Goal: Navigation & Orientation: Find specific page/section

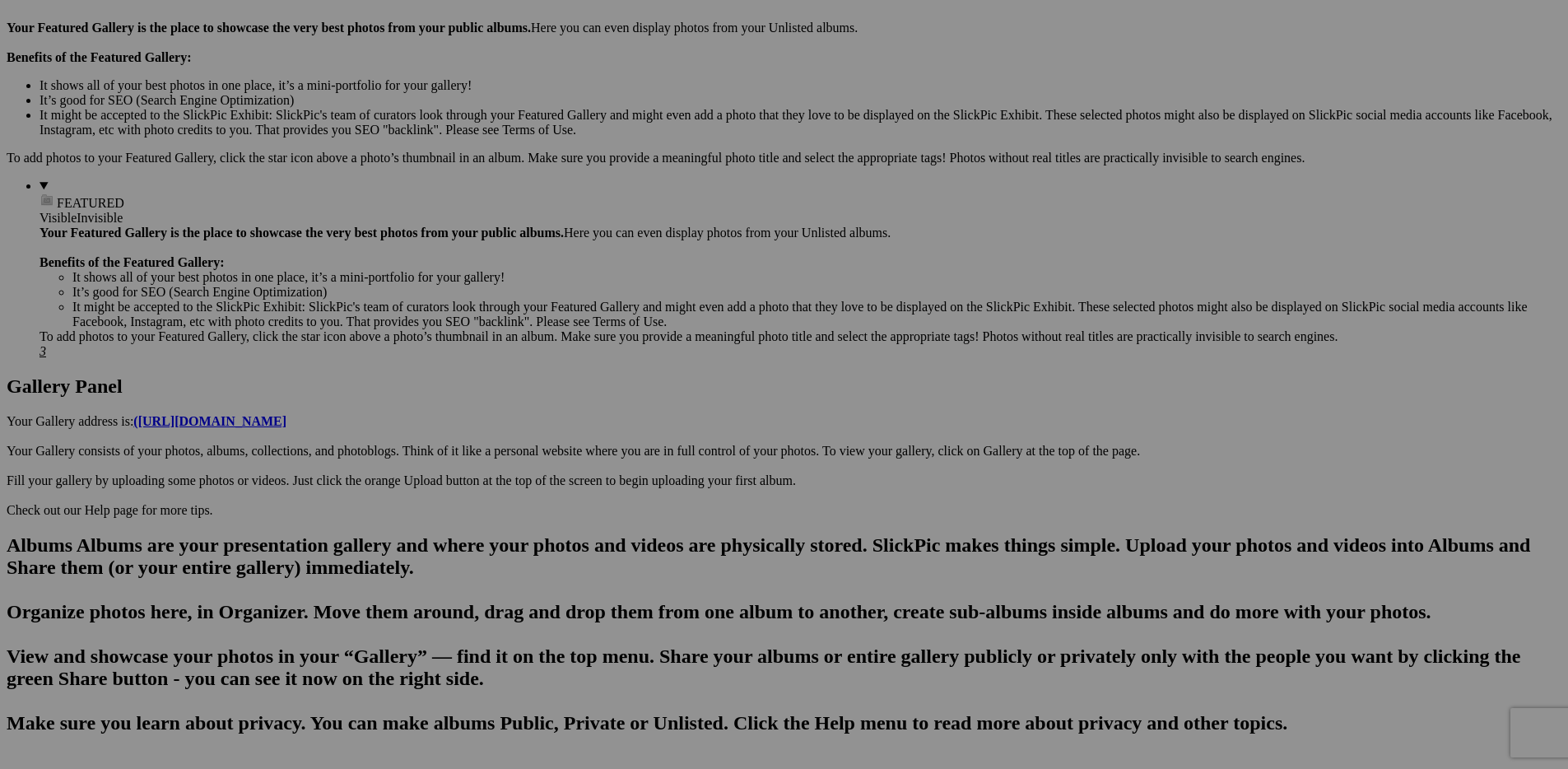
scroll to position [1450, 0]
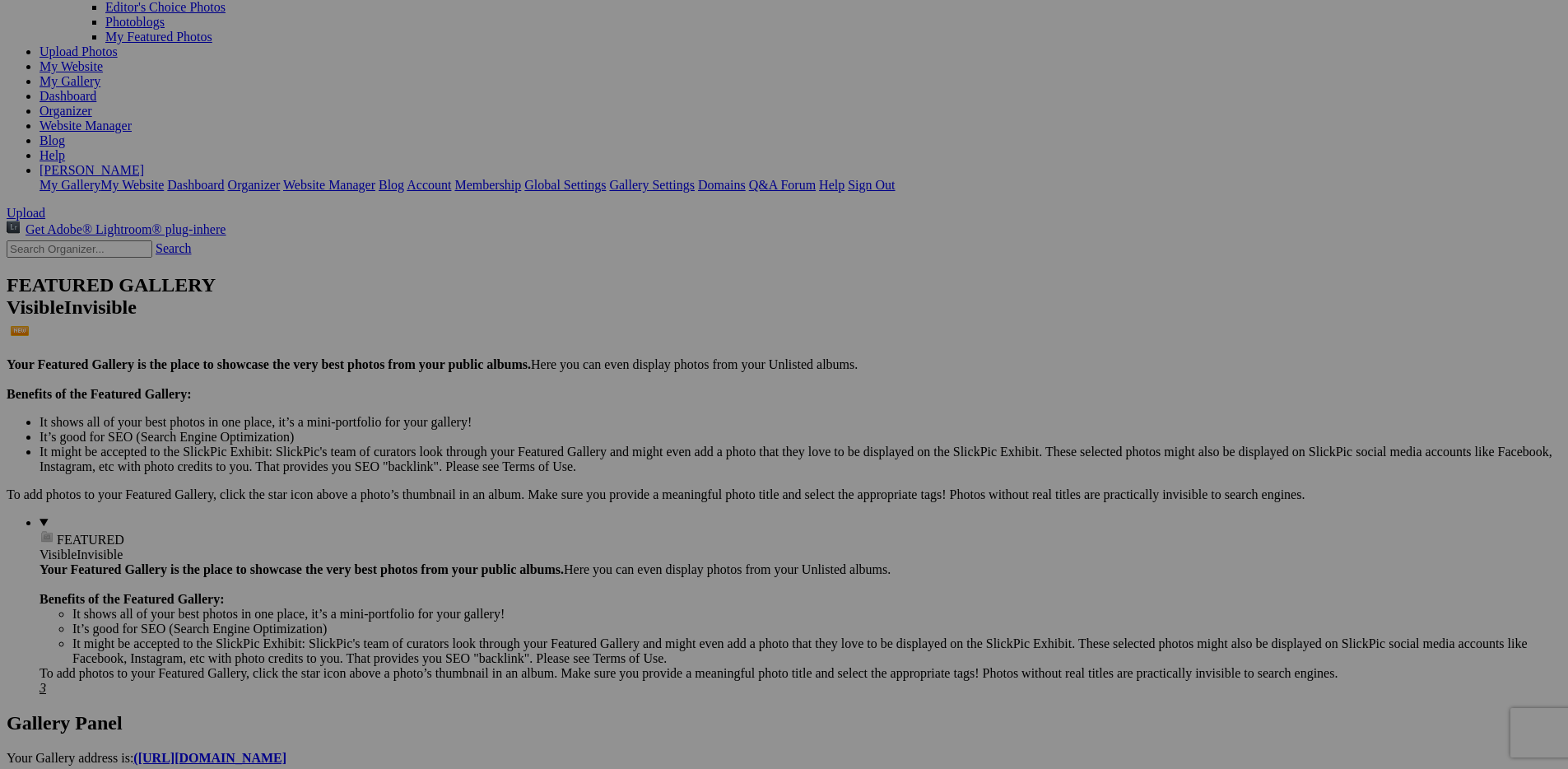
scroll to position [318, 0]
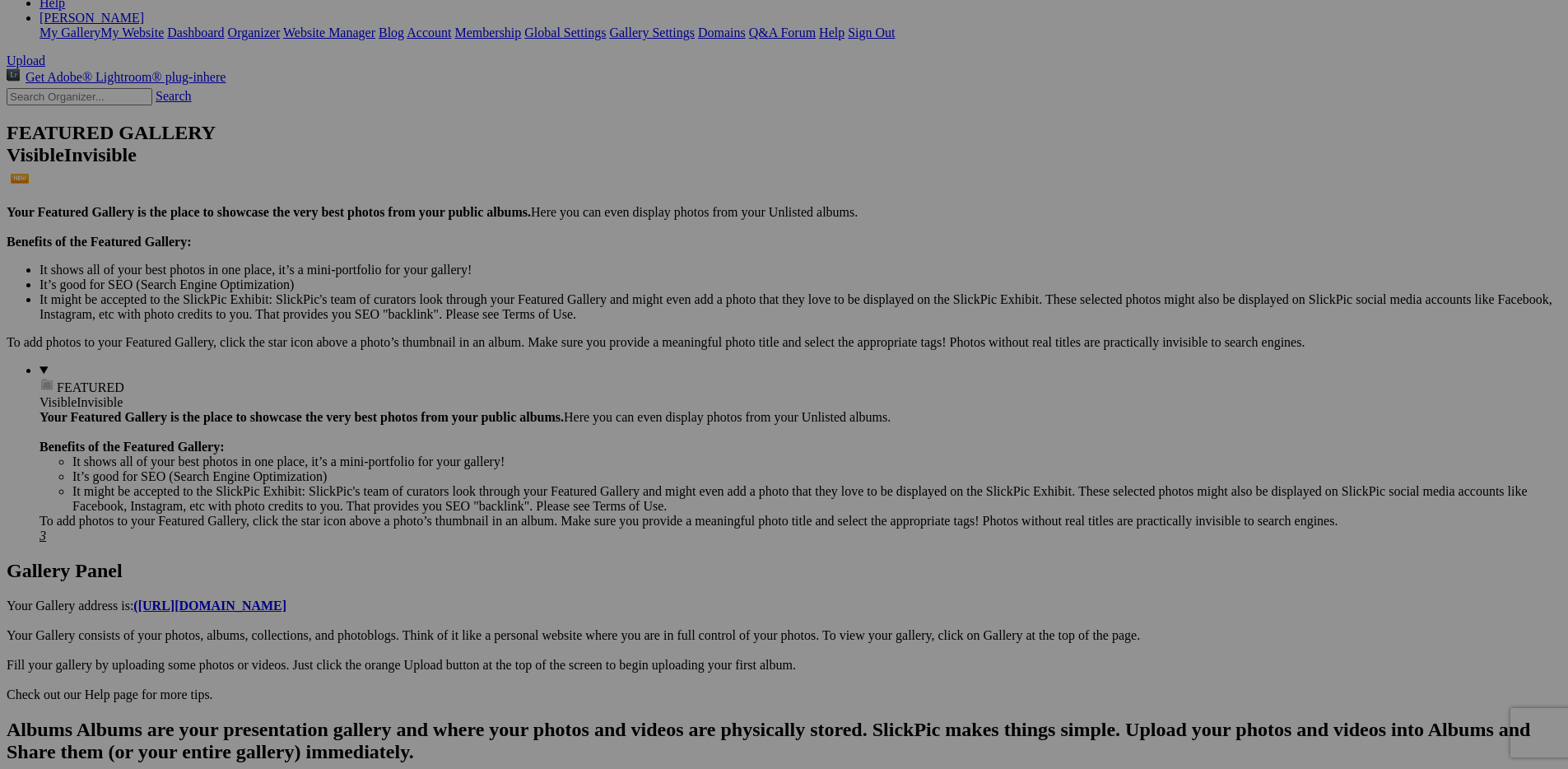
drag, startPoint x: 332, startPoint y: 594, endPoint x: 88, endPoint y: 326, distance: 362.4
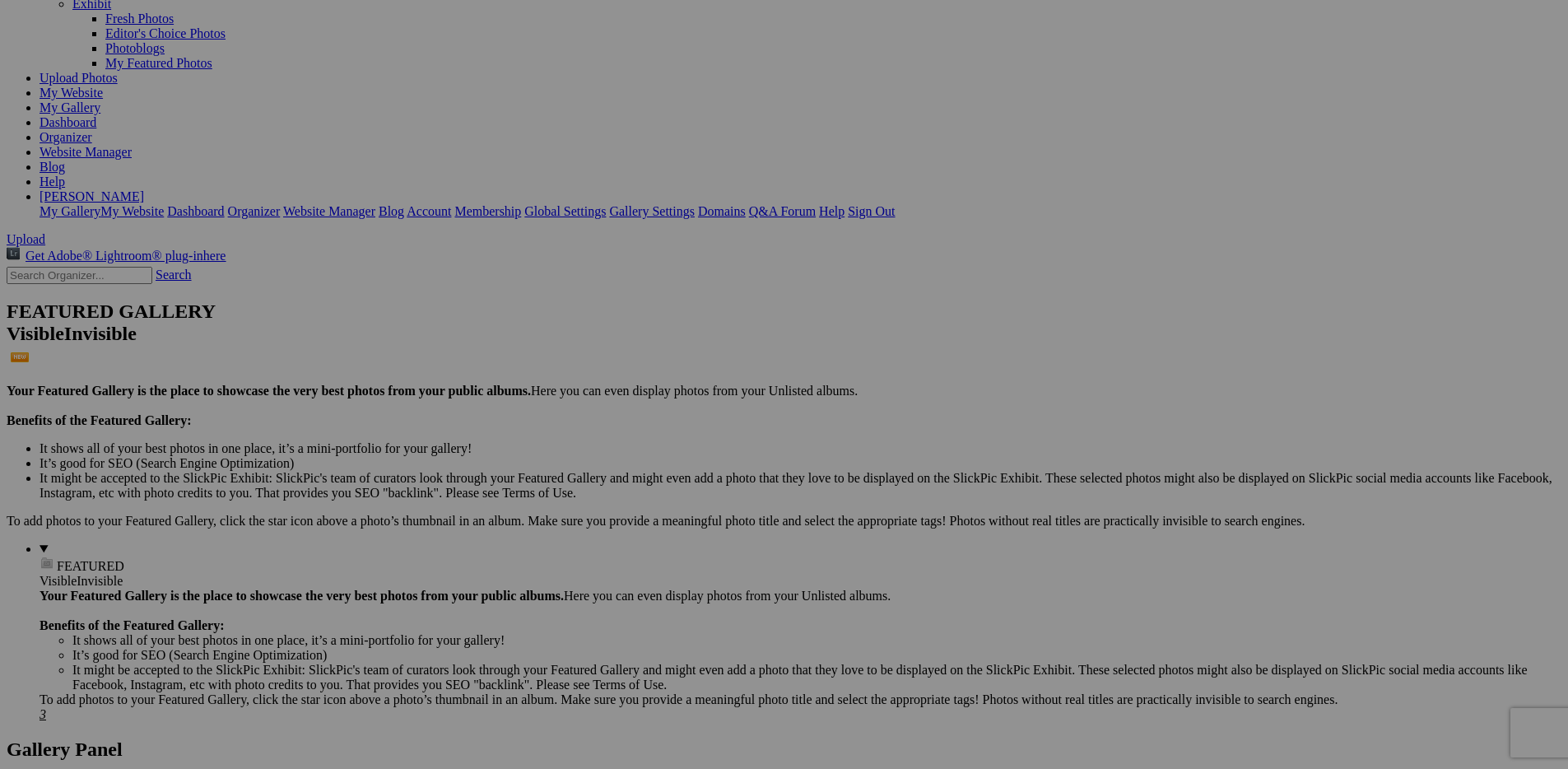
scroll to position [0, 0]
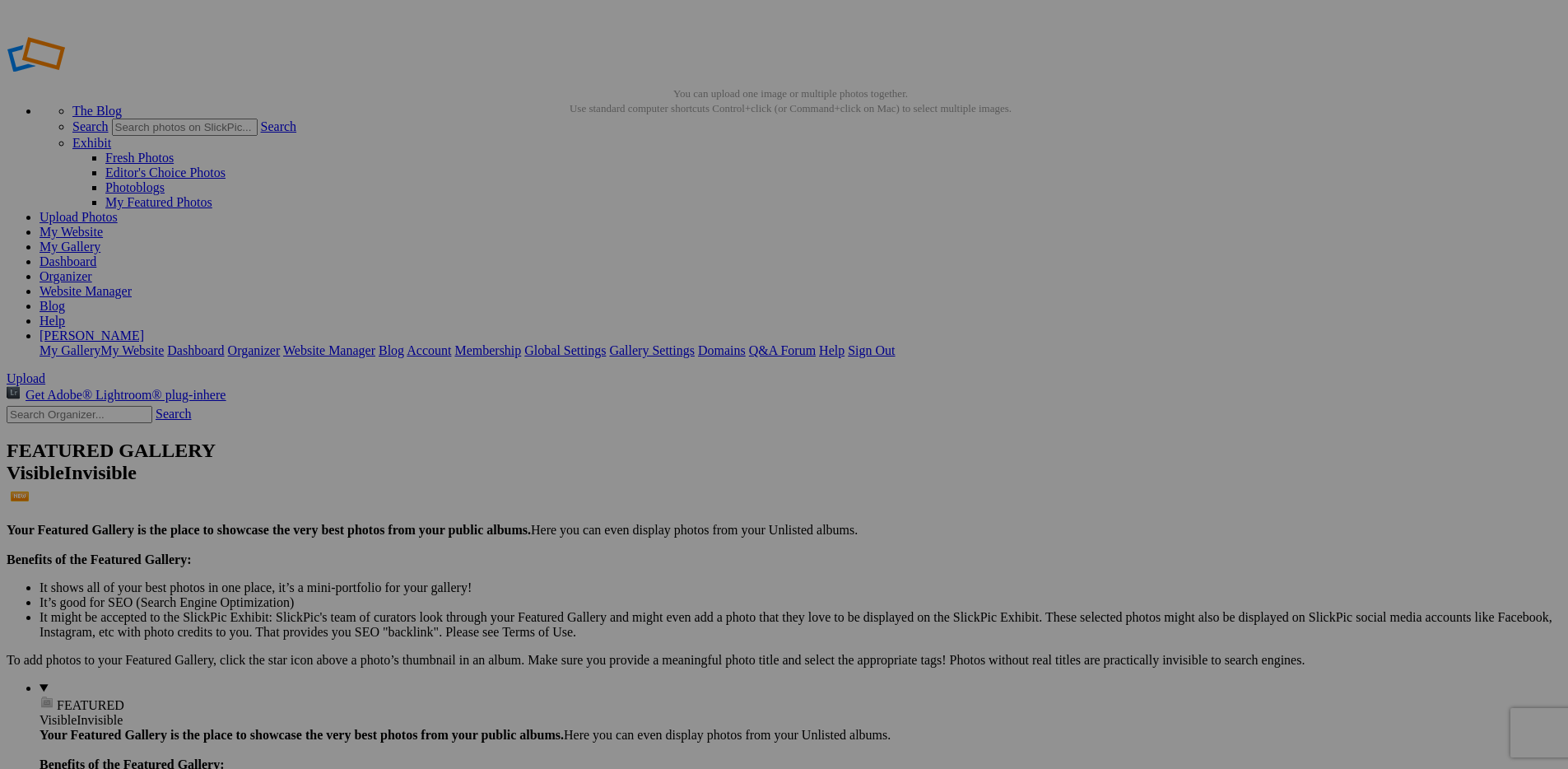
click at [85, 76] on link at bounding box center [105, 82] width 197 height 14
click at [45, 371] on span "Upload" at bounding box center [26, 378] width 39 height 14
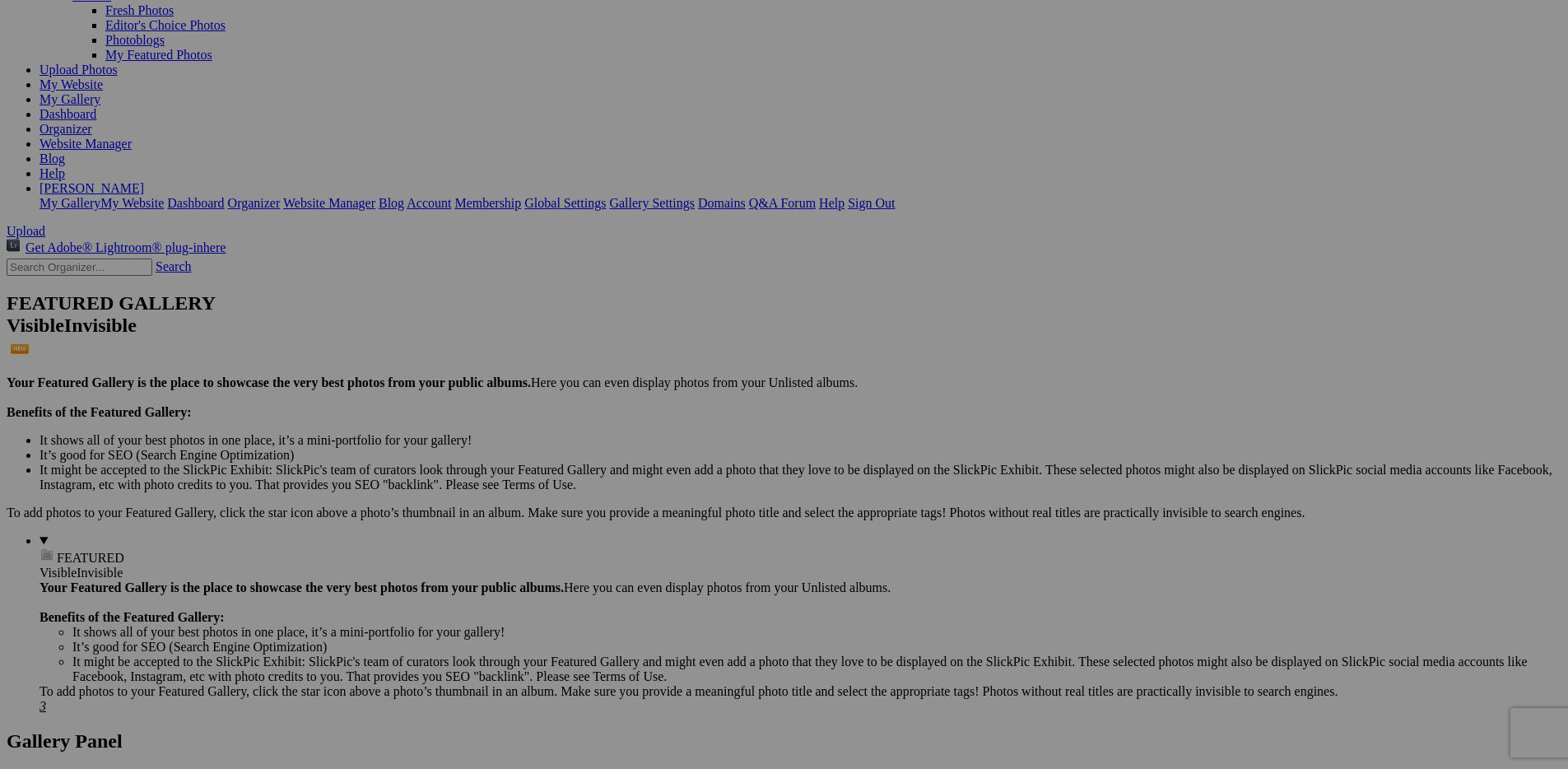
scroll to position [289, 0]
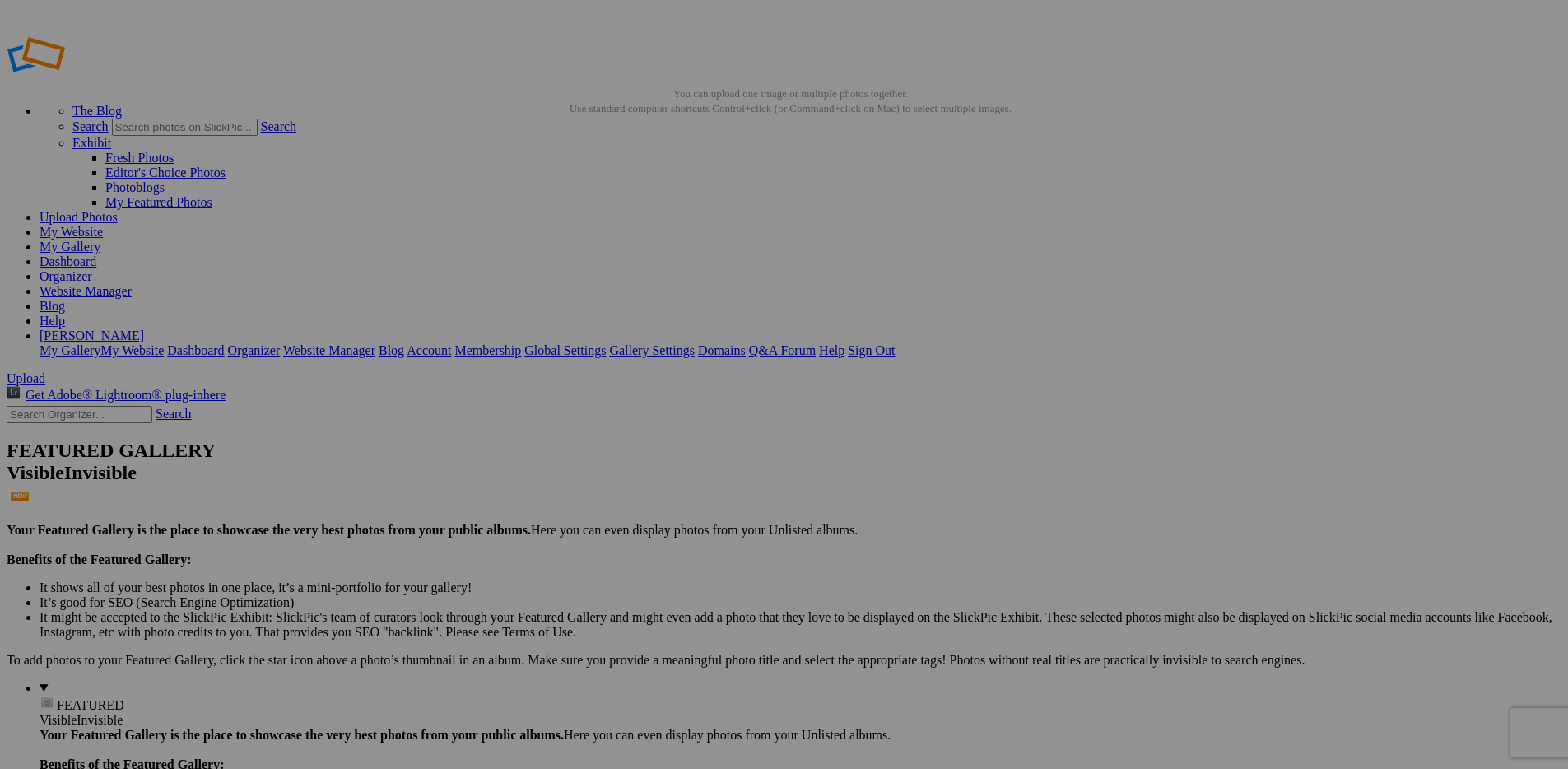
drag, startPoint x: 339, startPoint y: 457, endPoint x: 90, endPoint y: 698, distance: 346.5
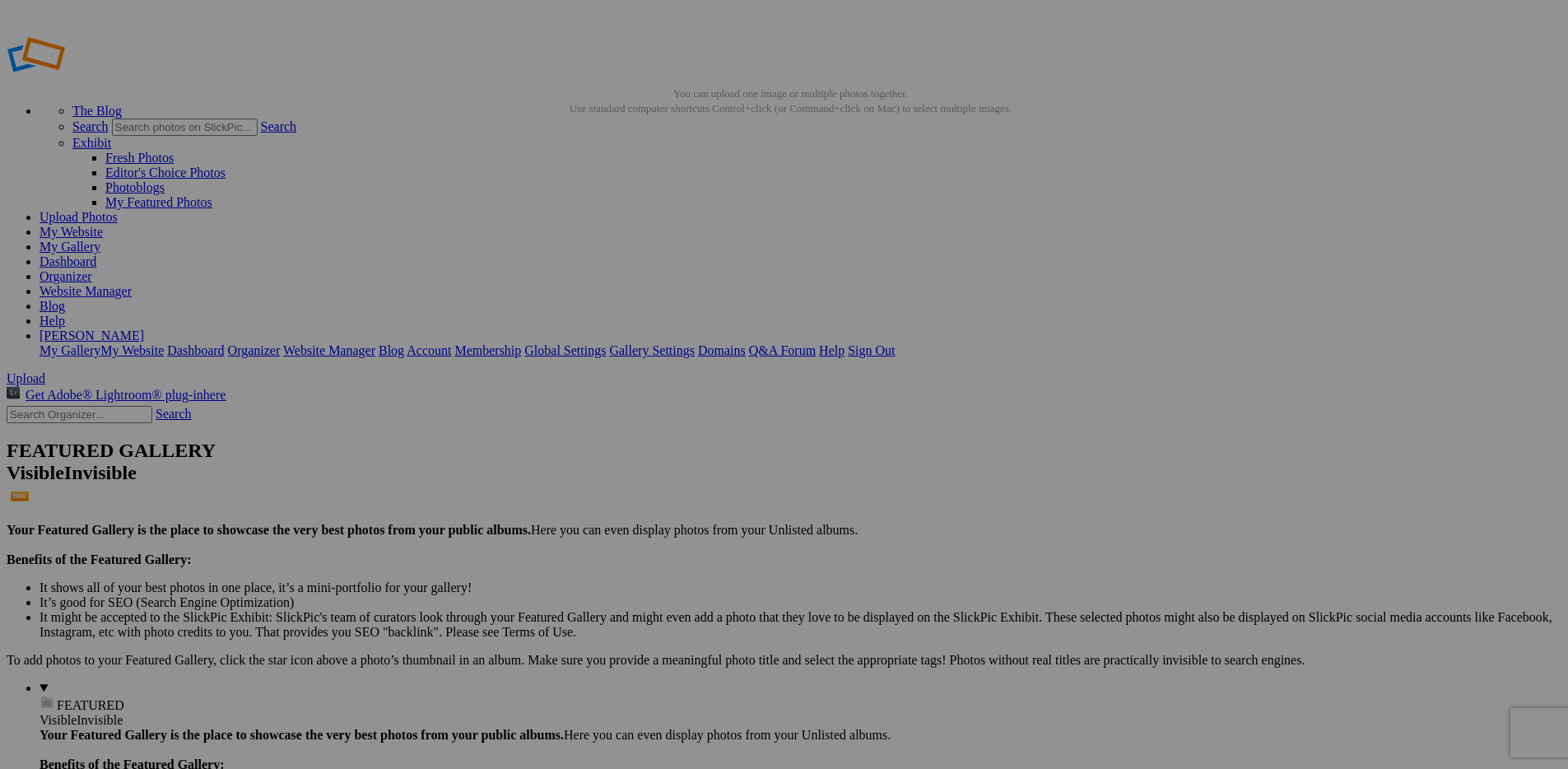
scroll to position [945, 0]
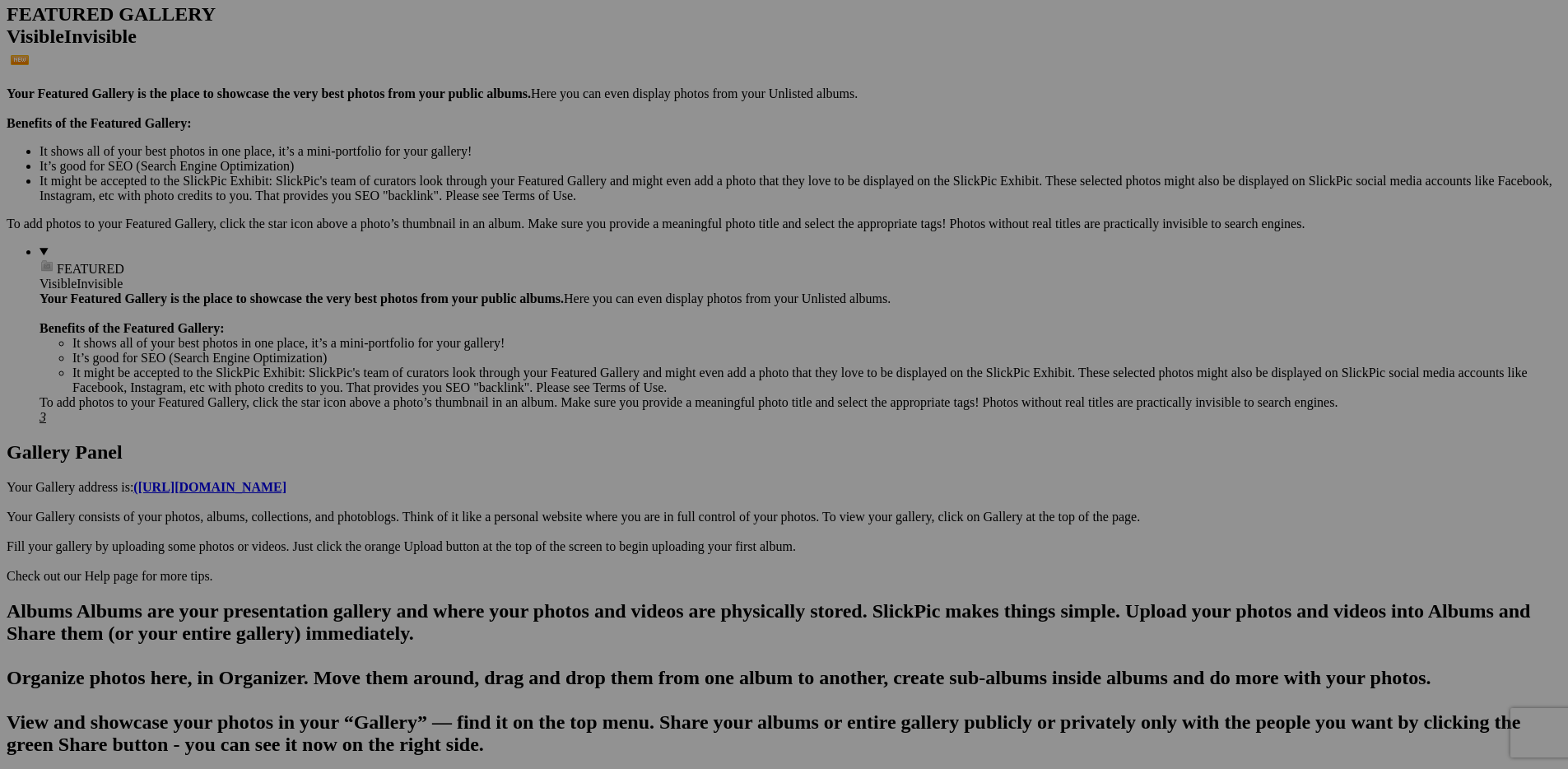
scroll to position [0, 0]
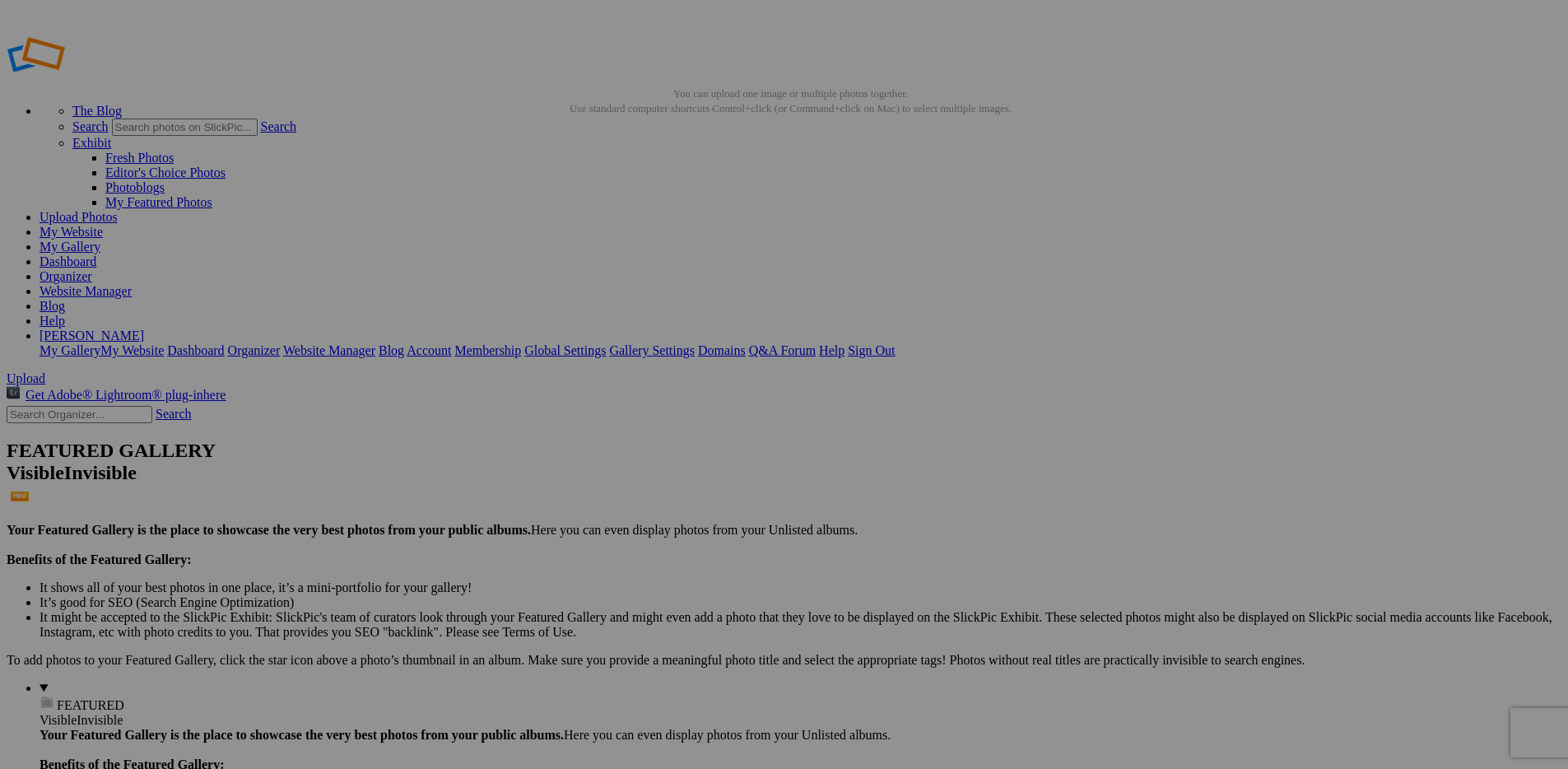
drag, startPoint x: 317, startPoint y: 455, endPoint x: 70, endPoint y: 697, distance: 345.8
click at [102, 225] on link "My Website" at bounding box center [71, 232] width 64 height 14
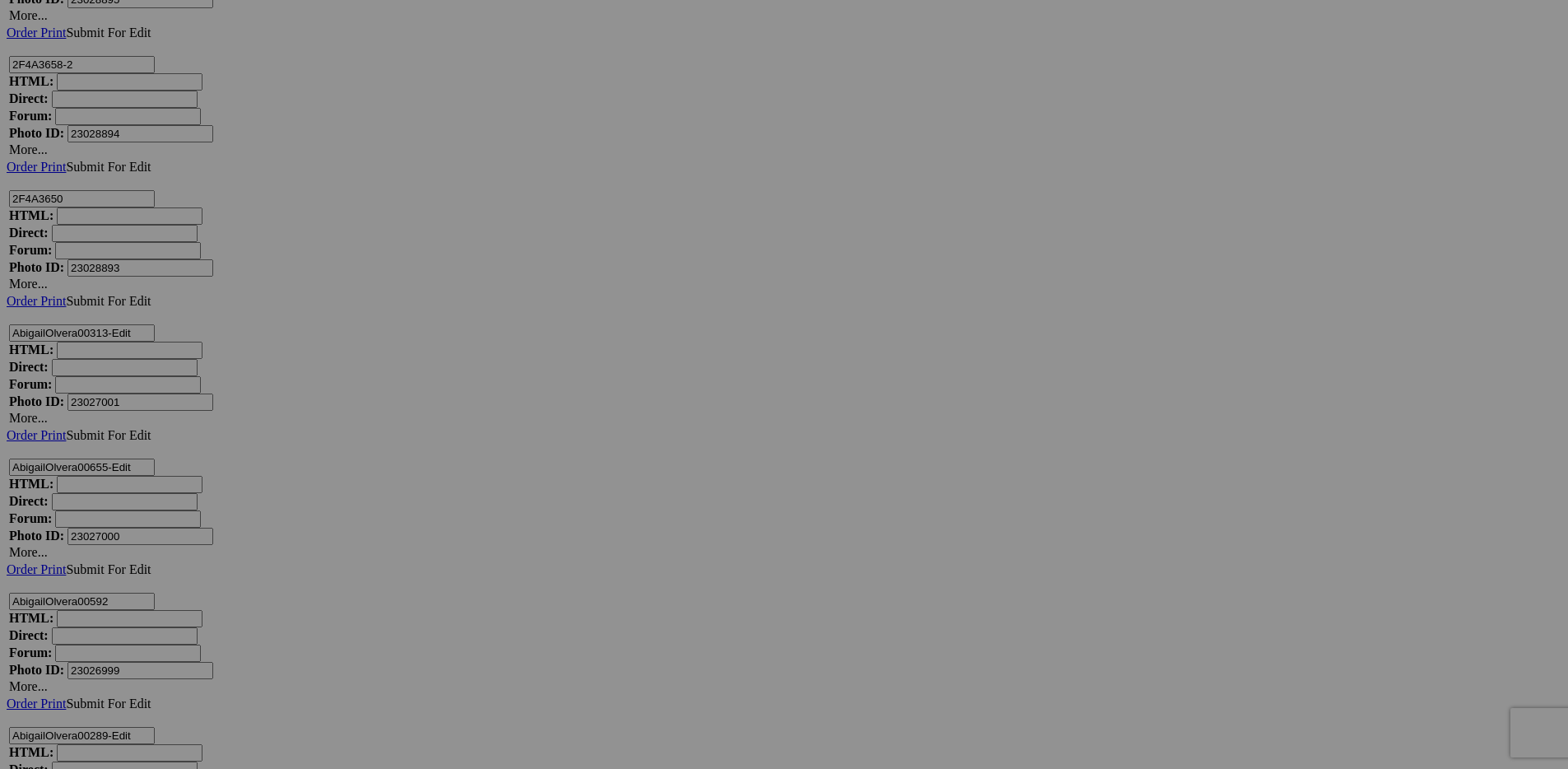
scroll to position [16367, 0]
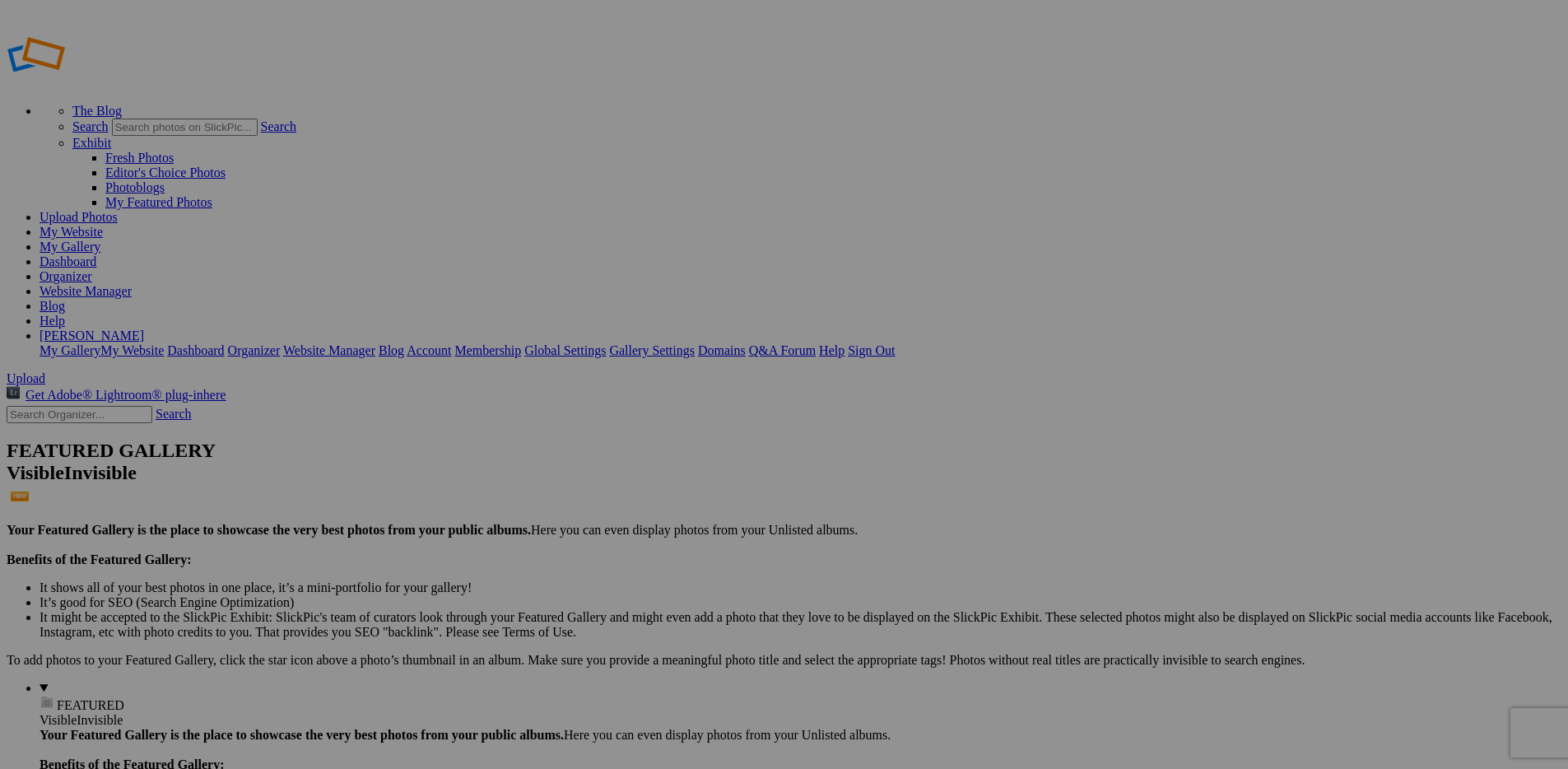
scroll to position [16367, 0]
